Goal: Task Accomplishment & Management: Manage account settings

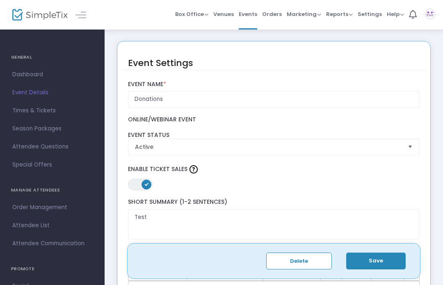
click at [41, 112] on span "Times & Tickets" at bounding box center [52, 110] width 80 height 11
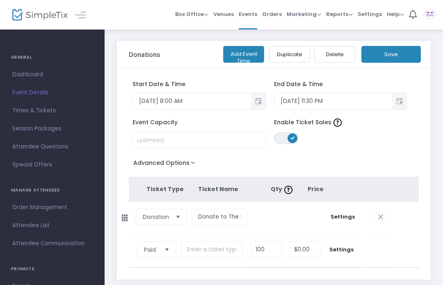
click at [257, 100] on span "Toggle popup" at bounding box center [258, 101] width 14 height 14
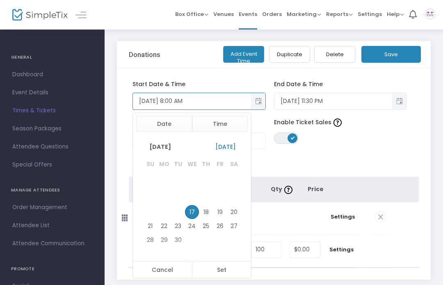
scroll to position [95, 0]
click at [230, 123] on button "Time" at bounding box center [220, 124] width 56 height 16
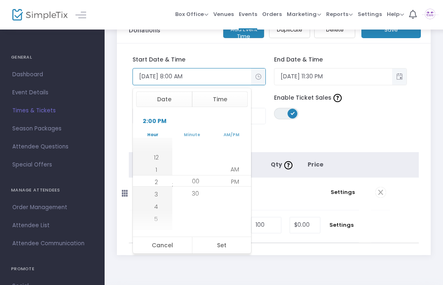
scroll to position [166, 0]
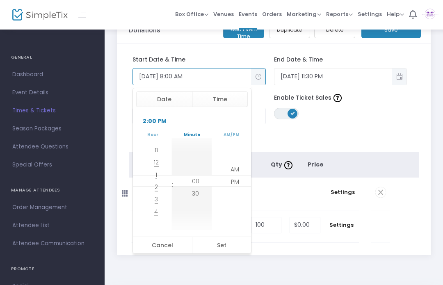
click at [202, 177] on li "00" at bounding box center [195, 181] width 29 height 12
click at [226, 242] on button "Set" at bounding box center [221, 245] width 59 height 16
type input "[DATE] 2:00 PM"
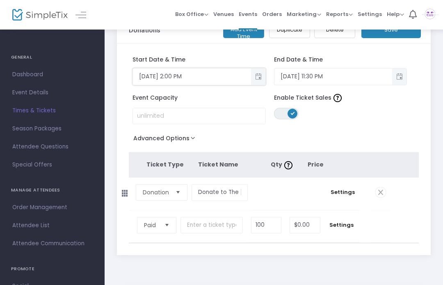
click at [403, 33] on button "Save" at bounding box center [390, 29] width 59 height 17
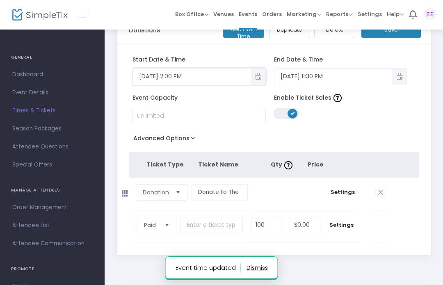
click at [249, 16] on span "Events" at bounding box center [248, 14] width 18 height 21
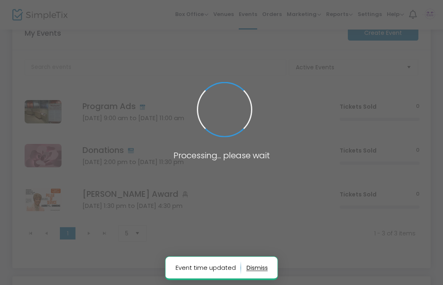
scroll to position [55, 0]
